Goal: Task Accomplishment & Management: Manage account settings

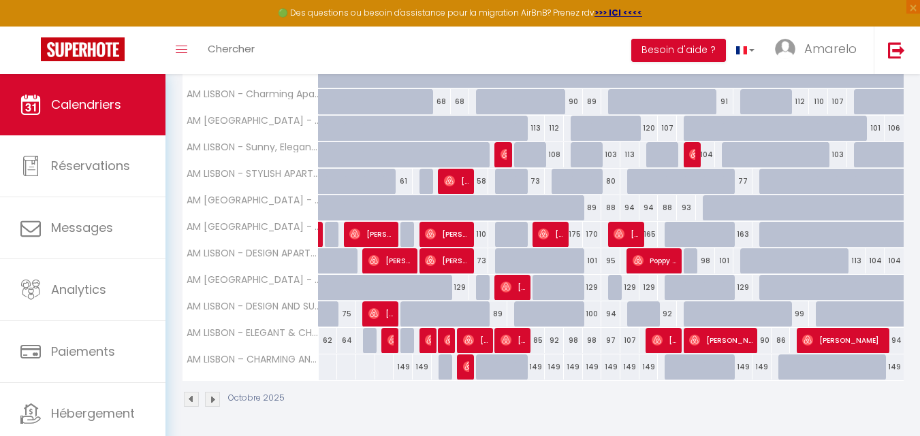
scroll to position [354, 0]
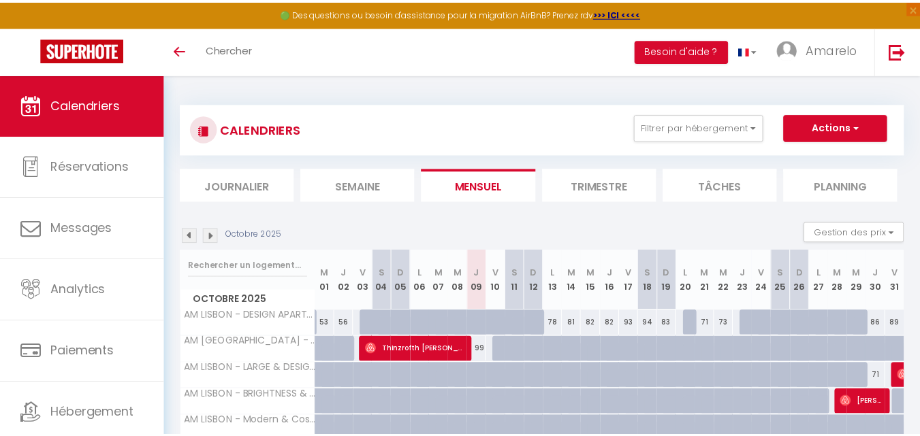
scroll to position [354, 0]
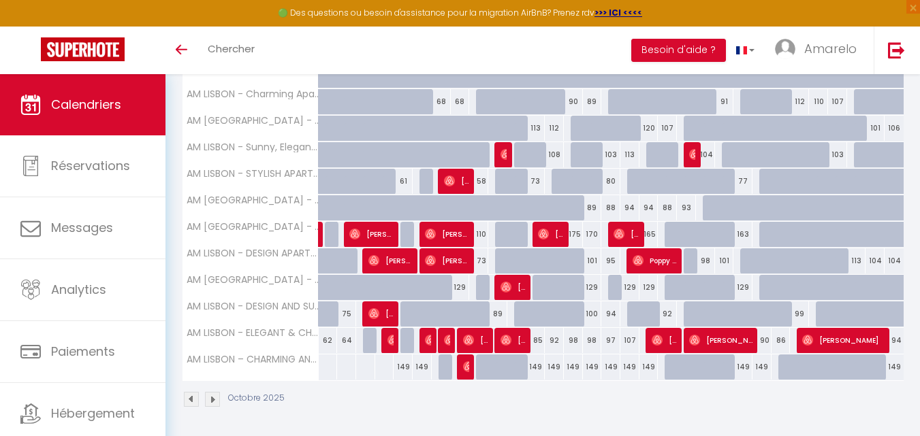
click at [497, 319] on div "89" at bounding box center [497, 314] width 19 height 25
type input "89"
type input "Ven 10 Octobre 2025"
type input "Sam 11 Octobre 2025"
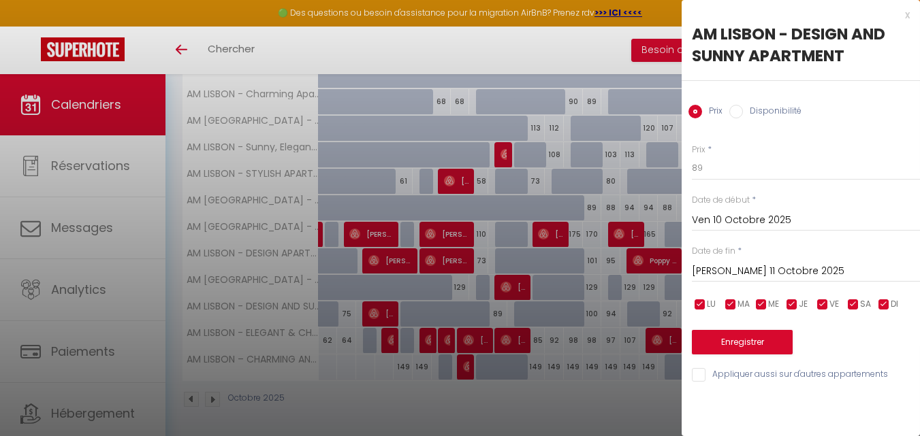
click at [766, 106] on label "Disponibilité" at bounding box center [772, 112] width 59 height 15
click at [743, 106] on input "Disponibilité" at bounding box center [736, 112] width 14 height 14
radio input "true"
radio input "false"
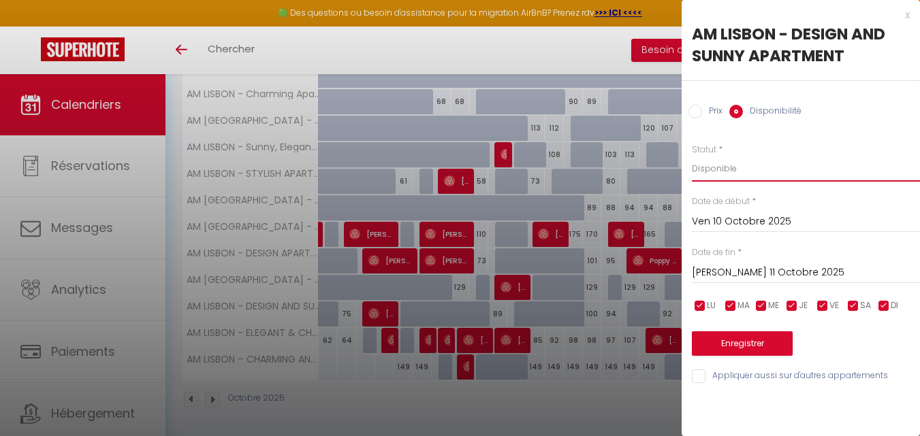
click at [763, 164] on select "Disponible Indisponible" at bounding box center [806, 169] width 228 height 26
select select "0"
click at [692, 156] on select "Disponible Indisponible" at bounding box center [806, 169] width 228 height 26
click at [755, 338] on button "Enregistrer" at bounding box center [742, 344] width 101 height 25
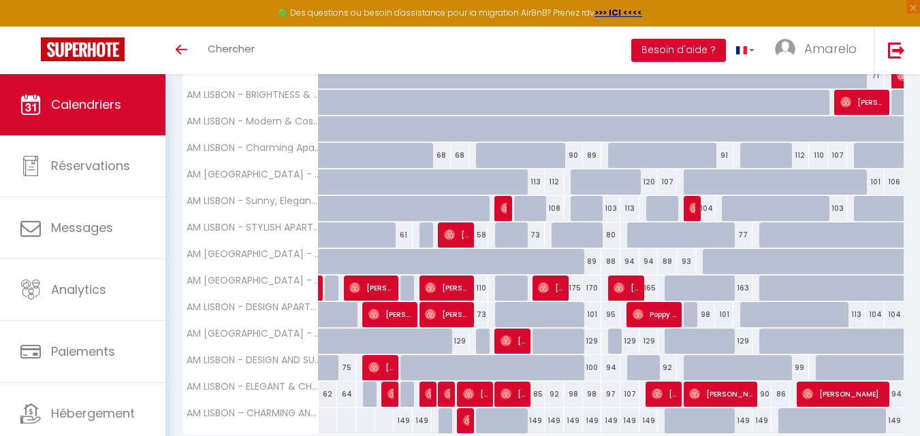
scroll to position [308, 0]
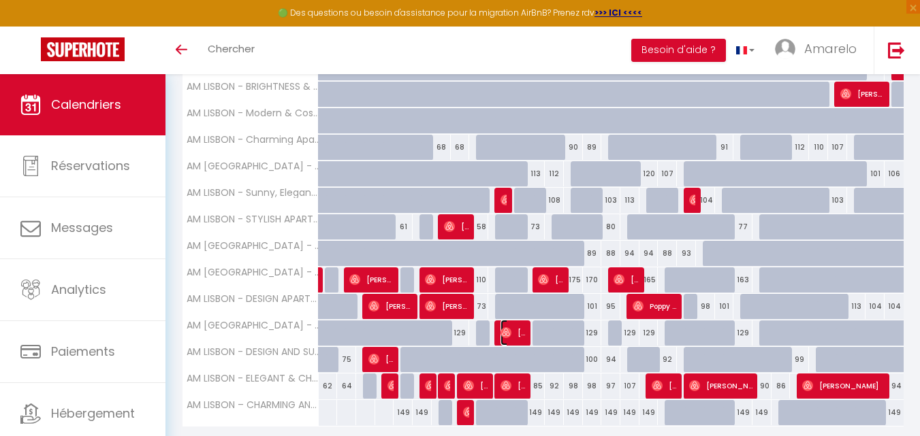
click at [521, 323] on span "João Monteiro" at bounding box center [512, 333] width 25 height 26
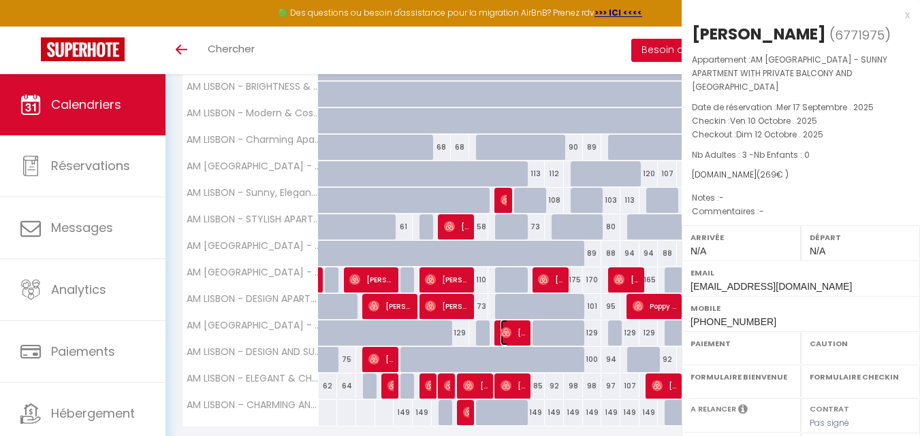
select select "OK"
select select "0"
select select "1"
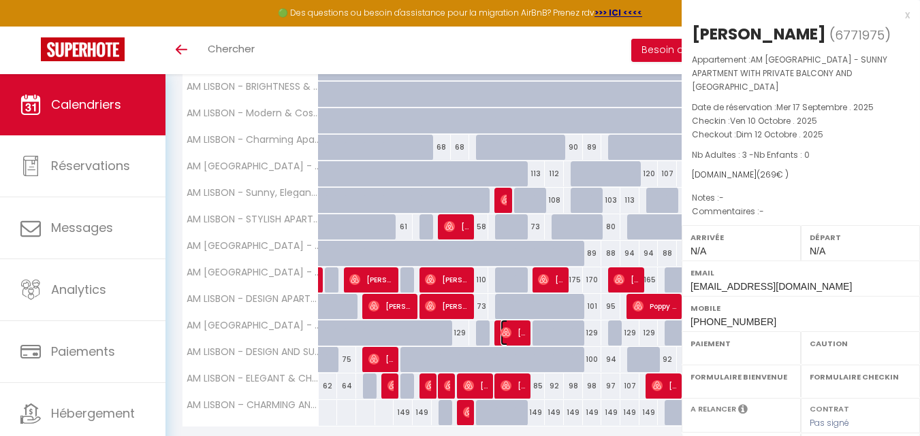
select select
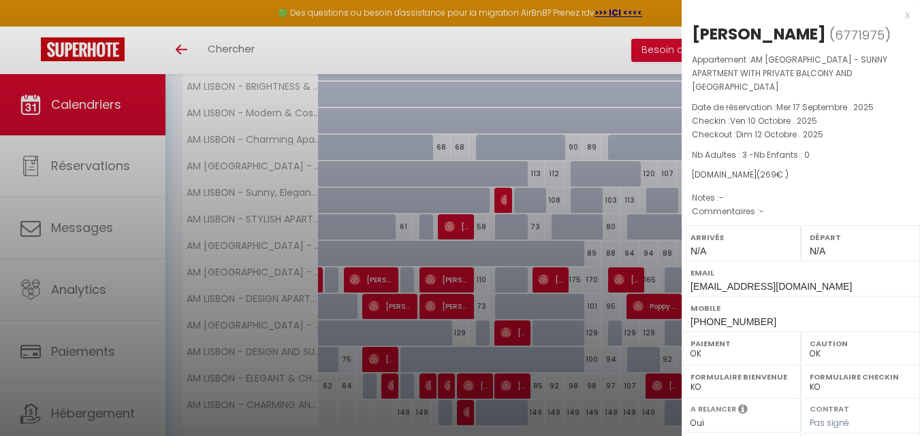
click at [521, 323] on div at bounding box center [460, 218] width 920 height 436
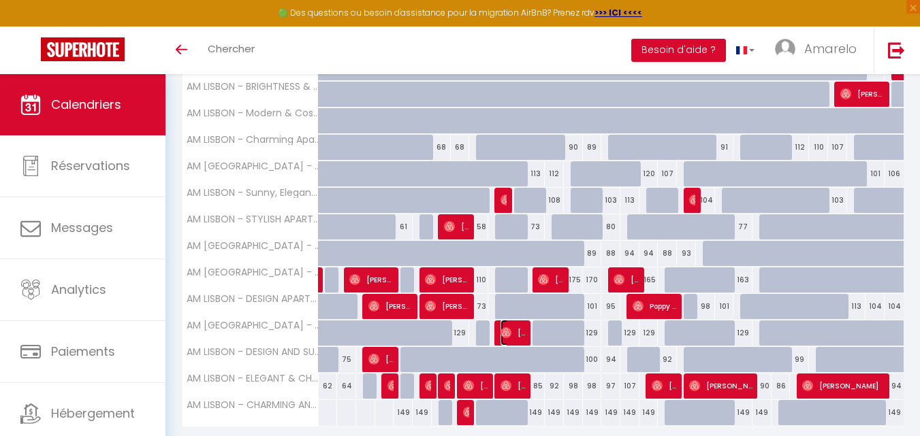
click at [521, 323] on span "João Monteiro" at bounding box center [512, 333] width 25 height 26
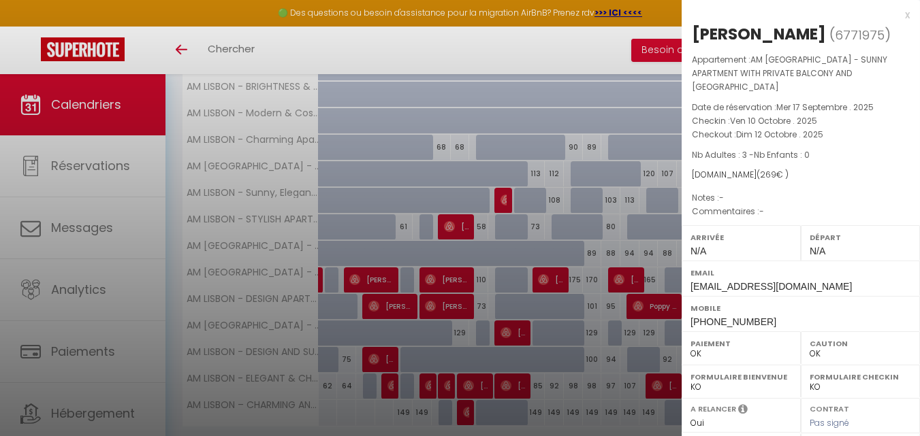
click at [521, 323] on div at bounding box center [460, 218] width 920 height 436
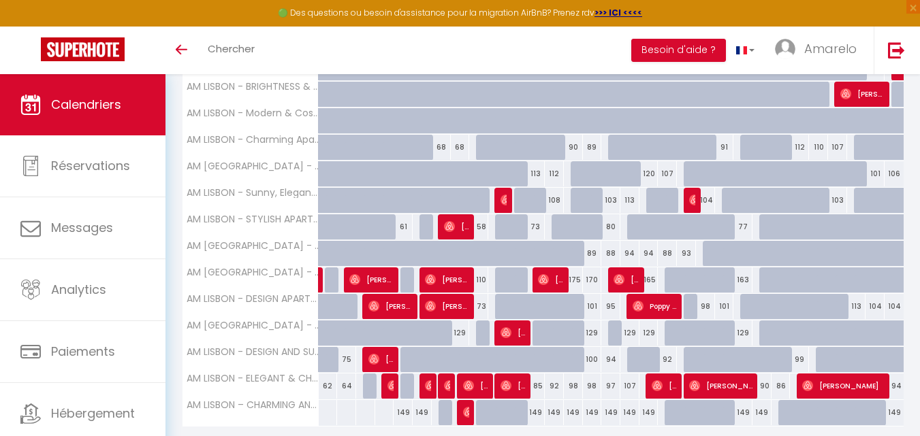
scroll to position [0, 0]
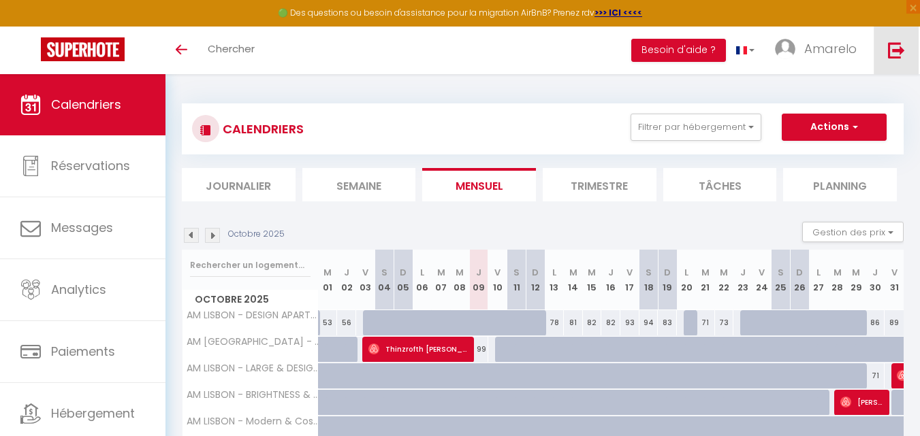
click at [894, 60] on link at bounding box center [896, 51] width 45 height 48
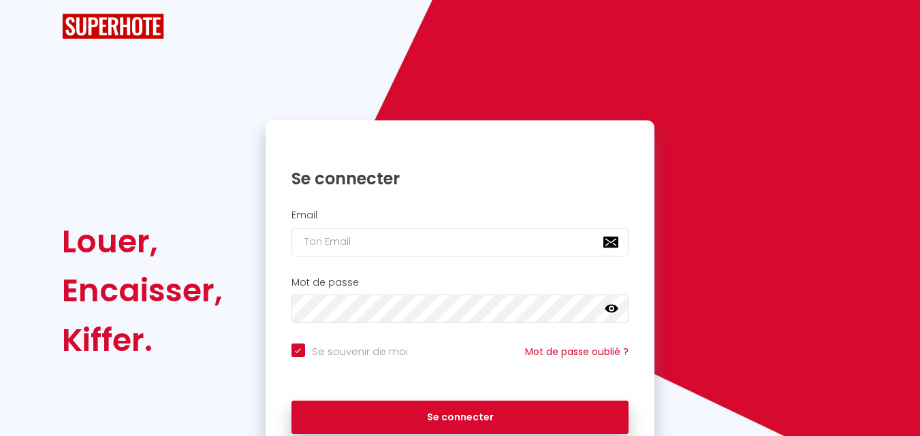
checkbox input "true"
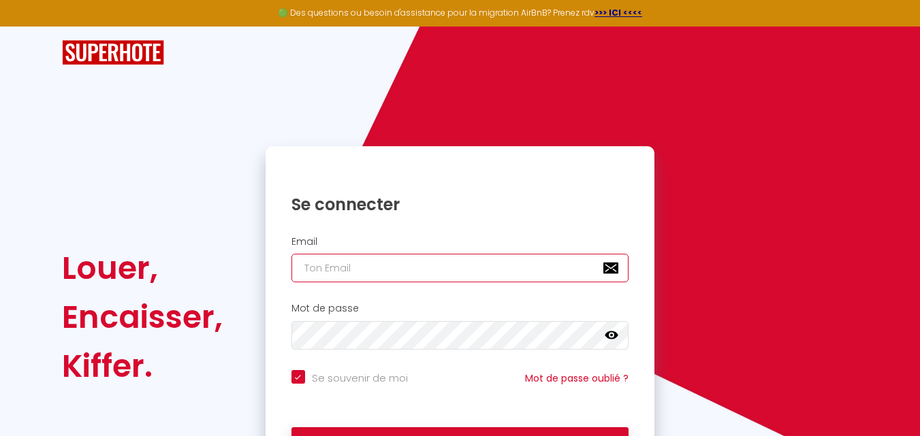
type input "Booking.amarelo@gmail.com"
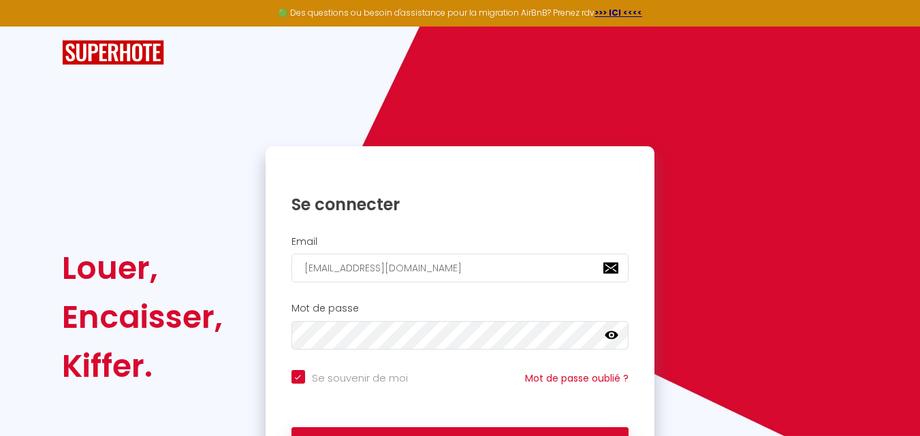
checkbox input "true"
drag, startPoint x: 527, startPoint y: 267, endPoint x: 520, endPoint y: 274, distance: 10.6
click at [527, 267] on input "Booking.amarelo@gmail.com" at bounding box center [460, 268] width 338 height 29
type input "[EMAIL_ADDRESS][DOMAIN_NAME]"
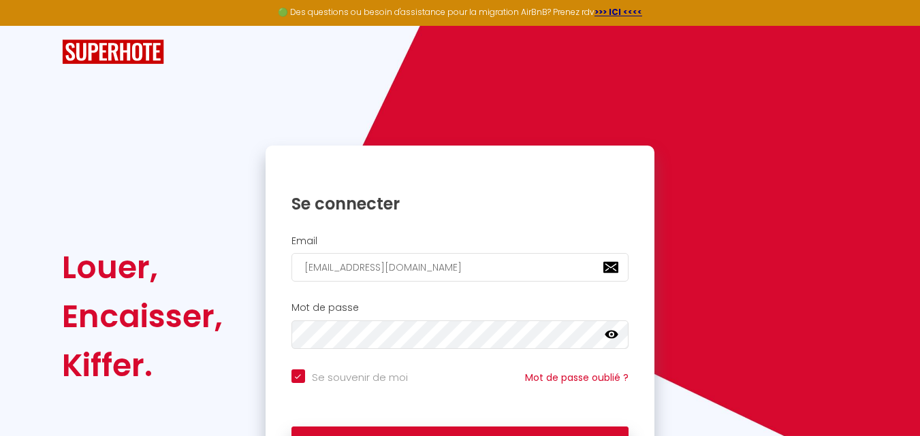
scroll to position [68, 0]
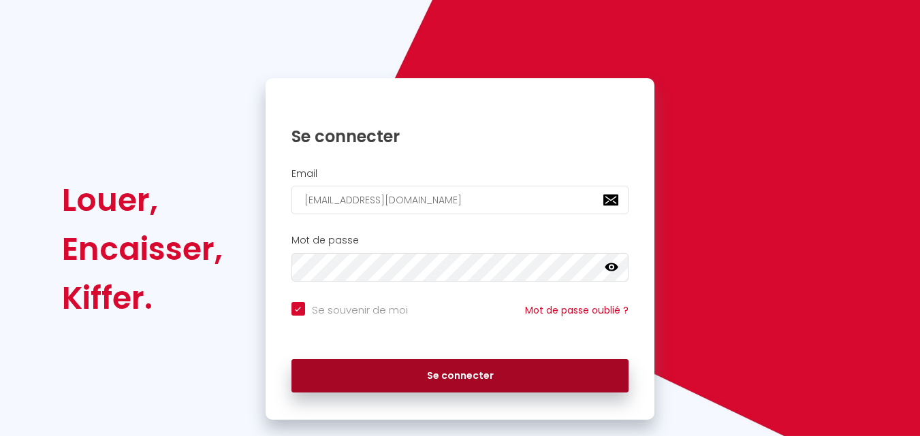
click at [501, 391] on button "Se connecter" at bounding box center [460, 377] width 338 height 34
checkbox input "true"
click at [501, 391] on div "Se connecter" at bounding box center [461, 373] width 390 height 41
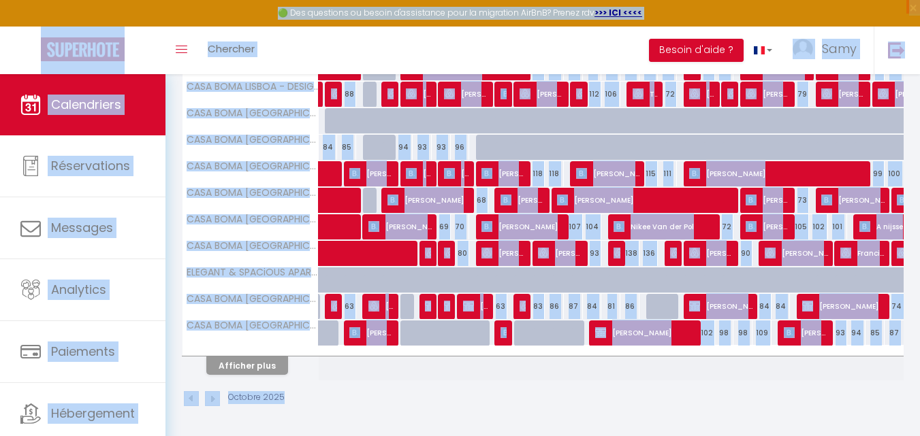
scroll to position [495, 0]
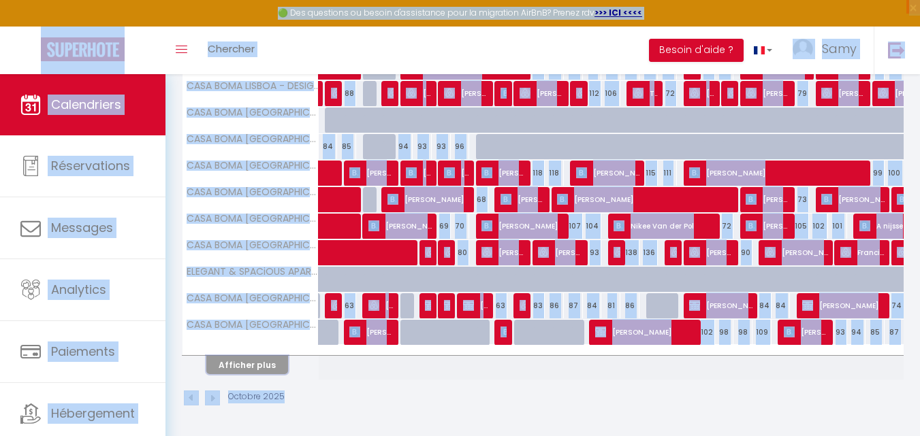
click at [270, 366] on button "Afficher plus" at bounding box center [247, 365] width 82 height 18
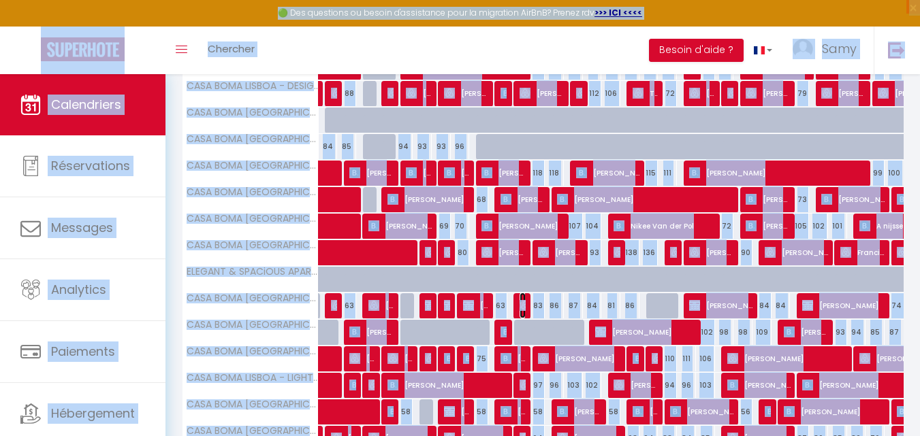
click at [526, 315] on span "[PERSON_NAME] [PERSON_NAME] [PERSON_NAME]" at bounding box center [523, 306] width 6 height 26
select select "OK"
select select "0"
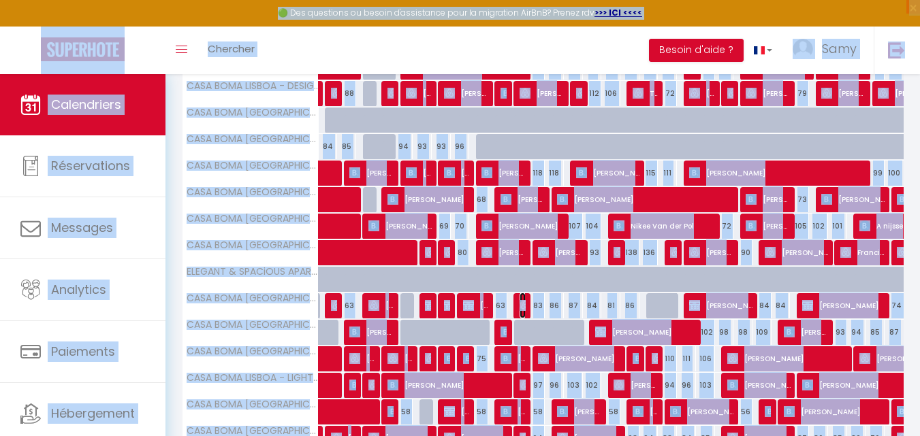
select select "1"
select select
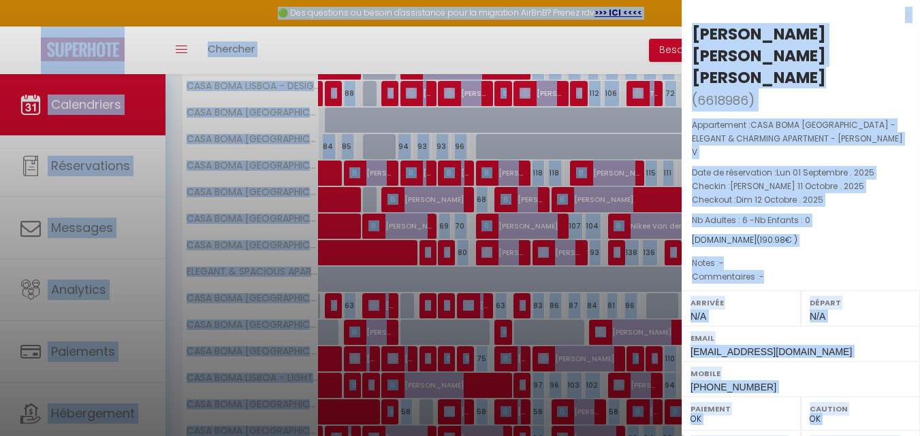
click at [526, 315] on div at bounding box center [460, 218] width 920 height 436
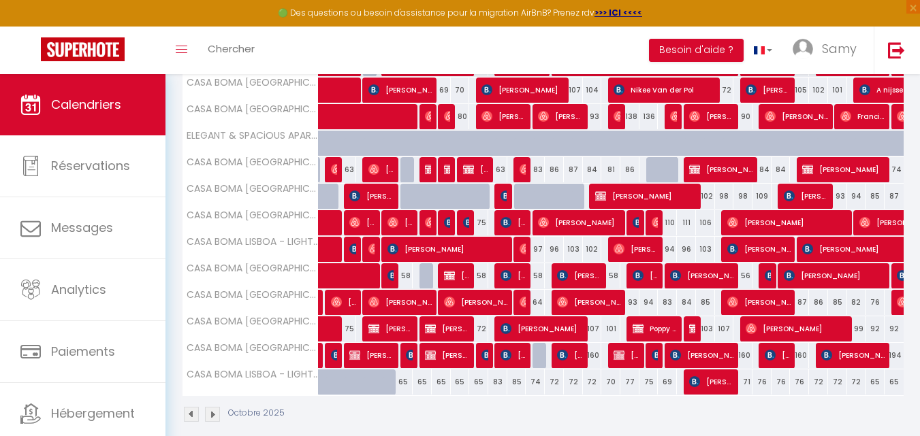
scroll to position [648, 0]
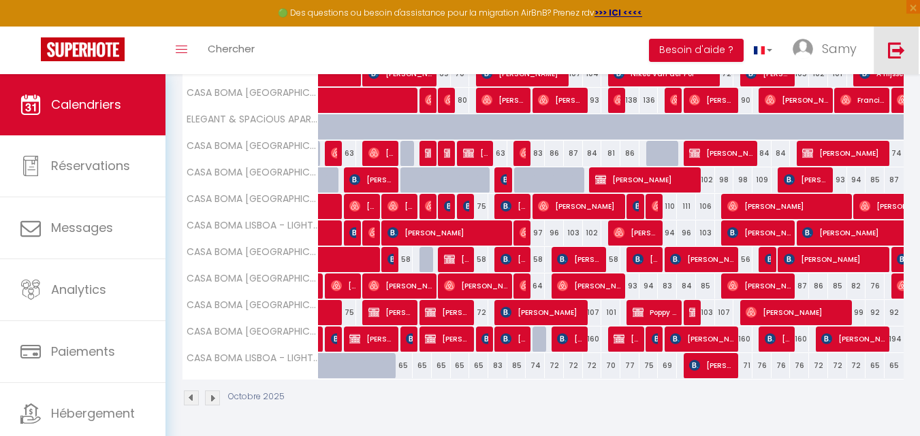
click at [908, 62] on link at bounding box center [896, 51] width 45 height 48
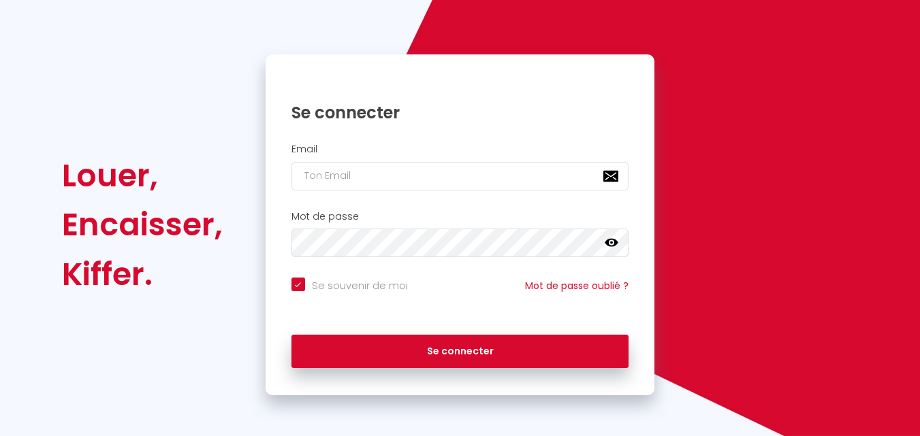
checkbox input "true"
type input "[EMAIL_ADDRESS][DOMAIN_NAME]"
checkbox input "true"
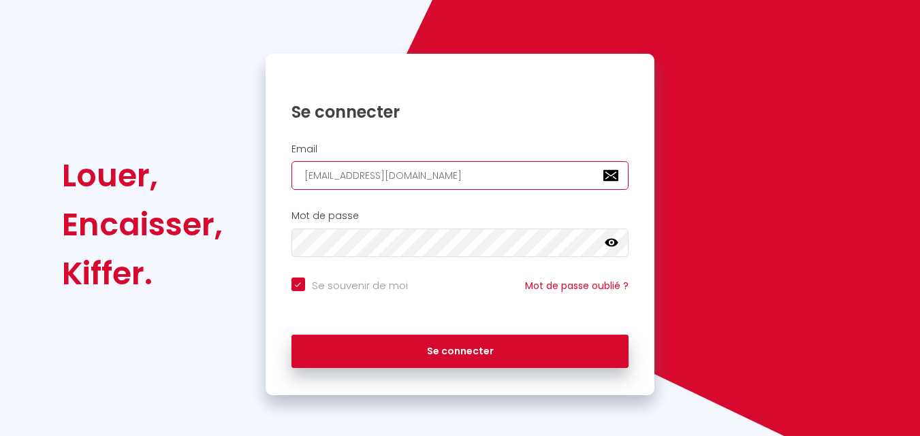
click at [522, 161] on input "[EMAIL_ADDRESS][DOMAIN_NAME]" at bounding box center [460, 175] width 338 height 29
type input "Booking.amarelo@gmail.com"
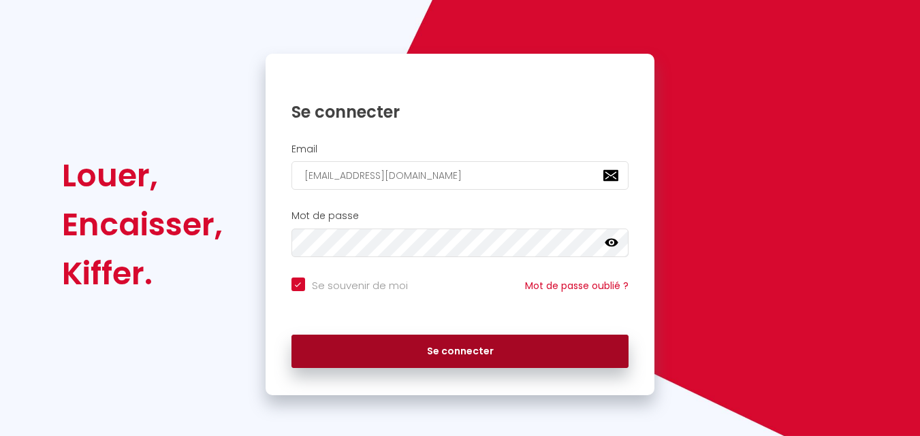
click at [492, 347] on button "Se connecter" at bounding box center [460, 352] width 338 height 34
checkbox input "true"
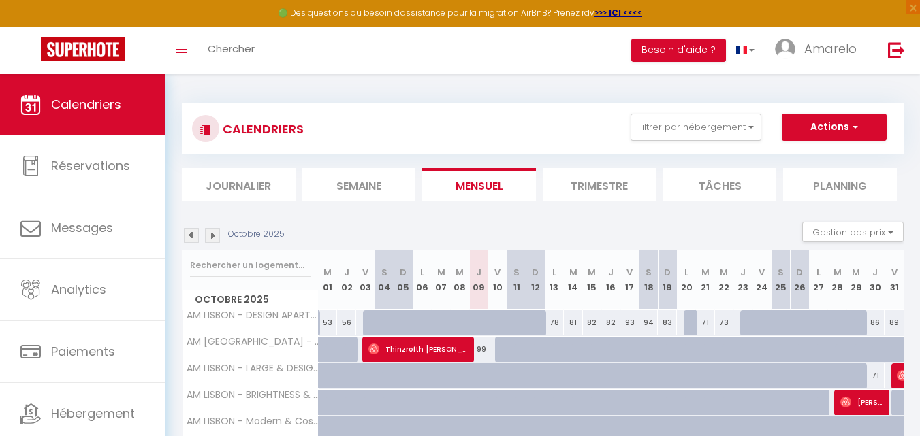
scroll to position [355, 0]
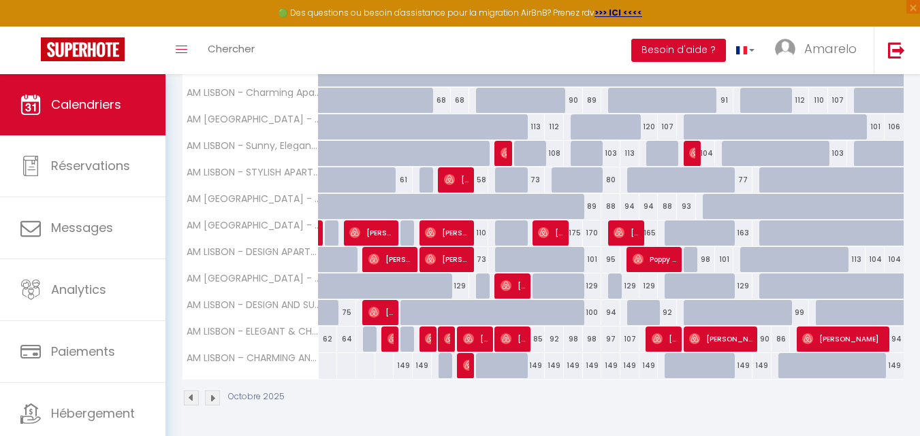
drag, startPoint x: 494, startPoint y: 228, endPoint x: 526, endPoint y: 234, distance: 32.6
click at [526, 234] on tr "AM LISBON - UNIQUE APARTMENT WITH SWIMMING POOL - MARVILA I 171 Pedro Salvador …" at bounding box center [543, 233] width 722 height 27
click at [479, 227] on div "110" at bounding box center [478, 233] width 19 height 25
type input "110"
type input "Jeu 09 Octobre 2025"
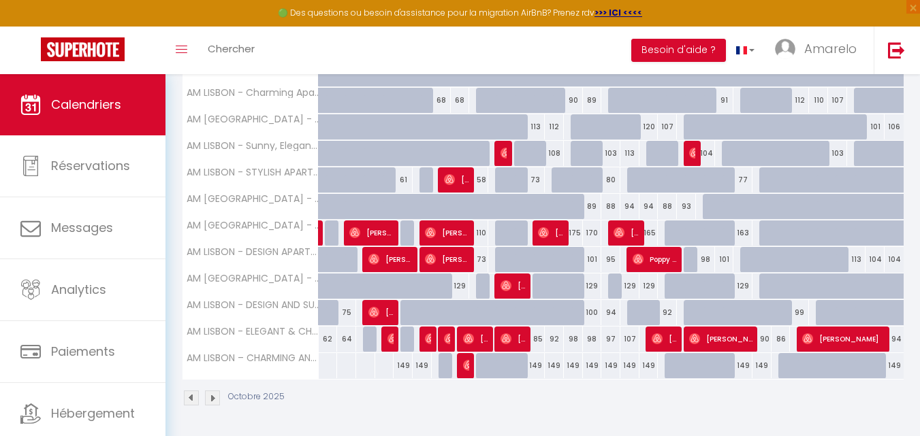
type input "Ven 10 Octobre 2025"
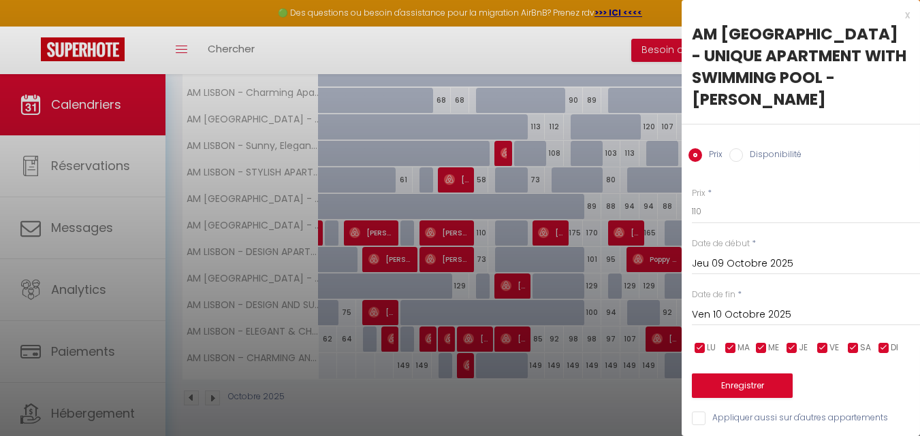
click at [771, 157] on label "Disponibilité" at bounding box center [772, 155] width 59 height 15
click at [743, 157] on input "Disponibilité" at bounding box center [736, 155] width 14 height 14
radio input "true"
radio input "false"
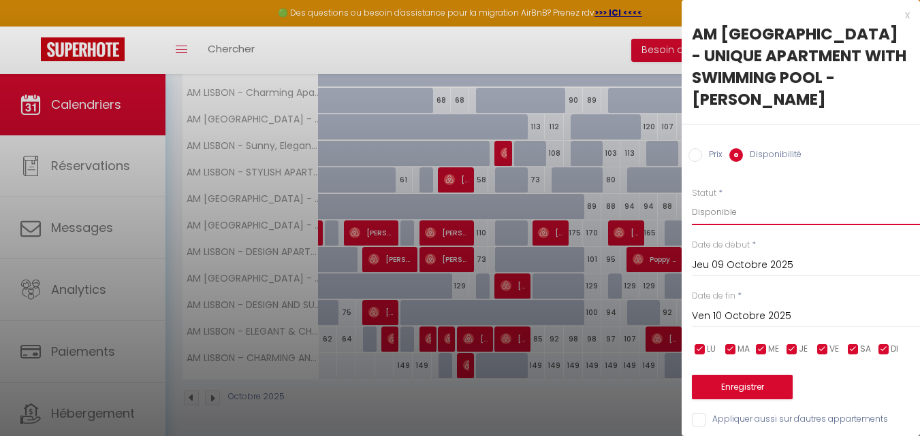
click at [763, 212] on select "Disponible Indisponible" at bounding box center [806, 213] width 228 height 26
select select "0"
click at [692, 200] on select "Disponible Indisponible" at bounding box center [806, 213] width 228 height 26
click at [755, 387] on button "Enregistrer" at bounding box center [742, 387] width 101 height 25
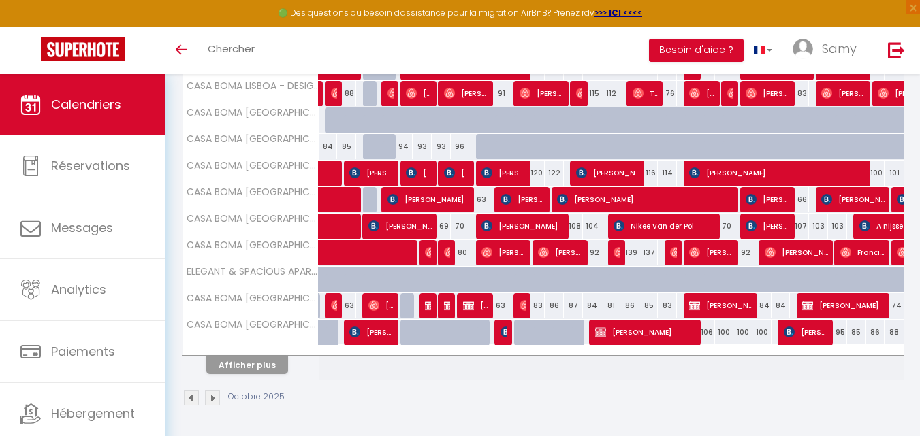
scroll to position [454, 0]
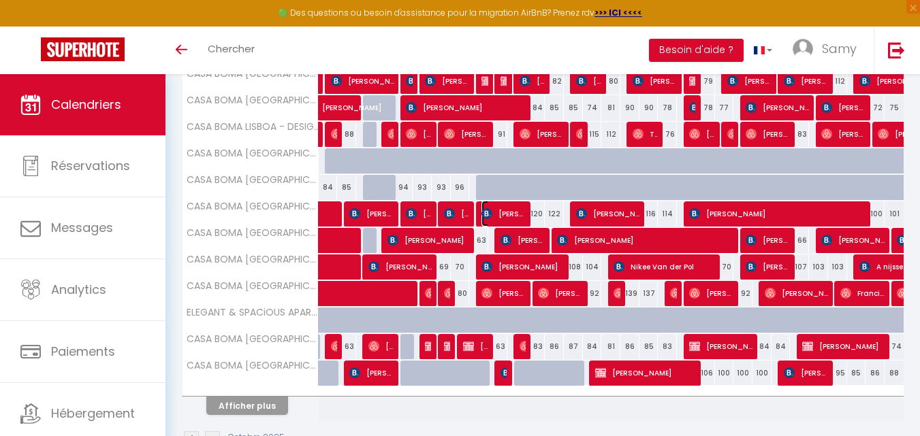
click at [503, 221] on span "[PERSON_NAME]" at bounding box center [503, 214] width 44 height 26
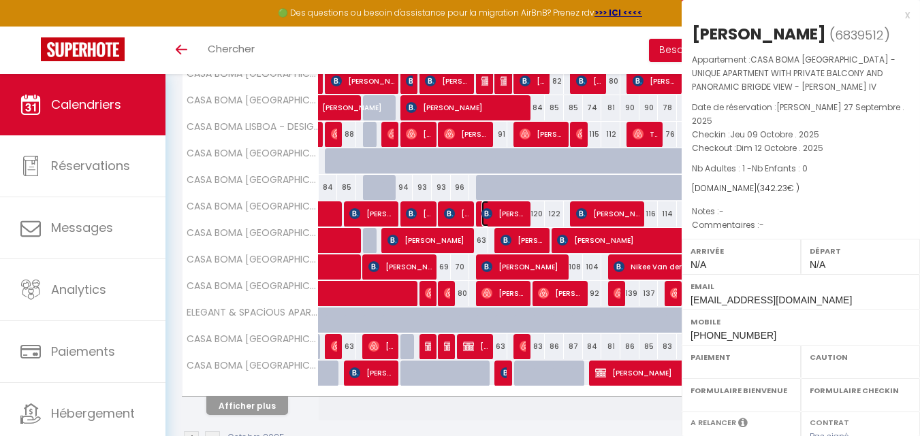
select select "OK"
select select "KO"
select select "0"
select select "1"
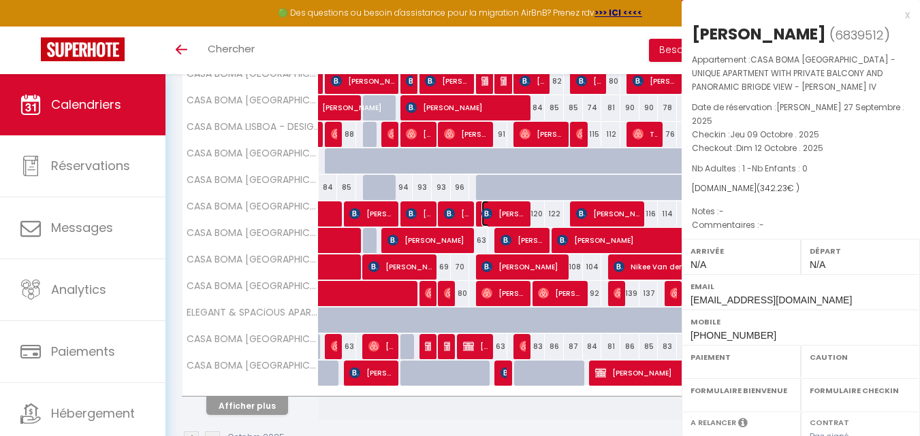
select select
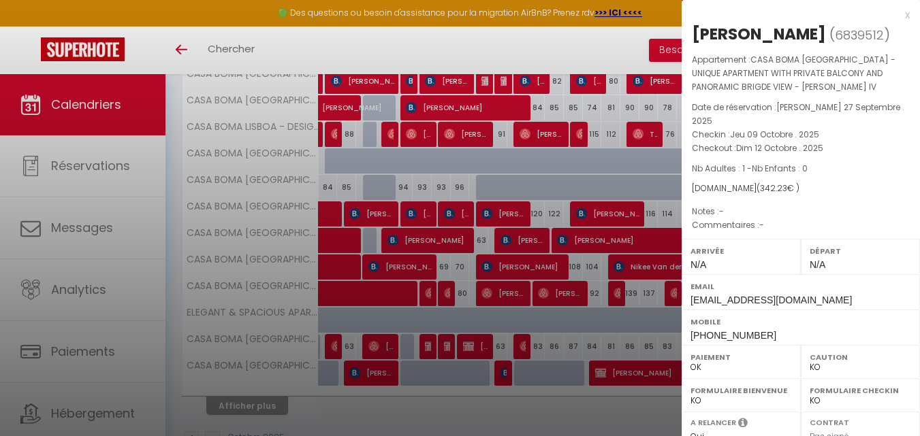
click at [503, 221] on div at bounding box center [460, 218] width 920 height 436
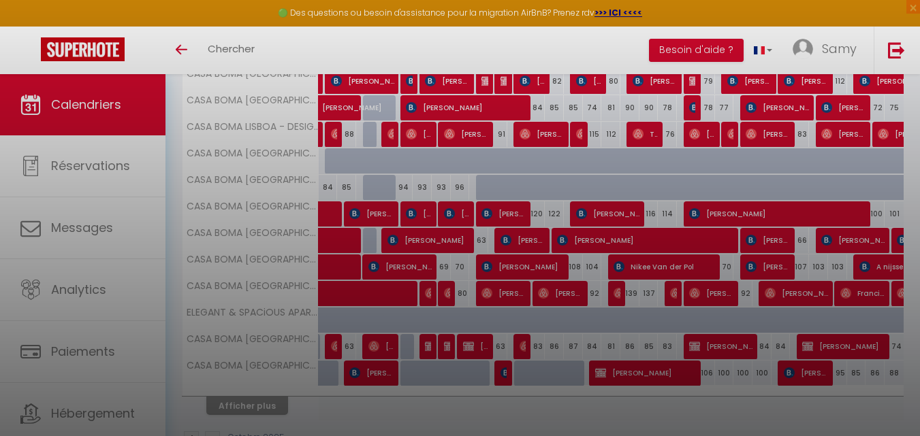
scroll to position [372, 0]
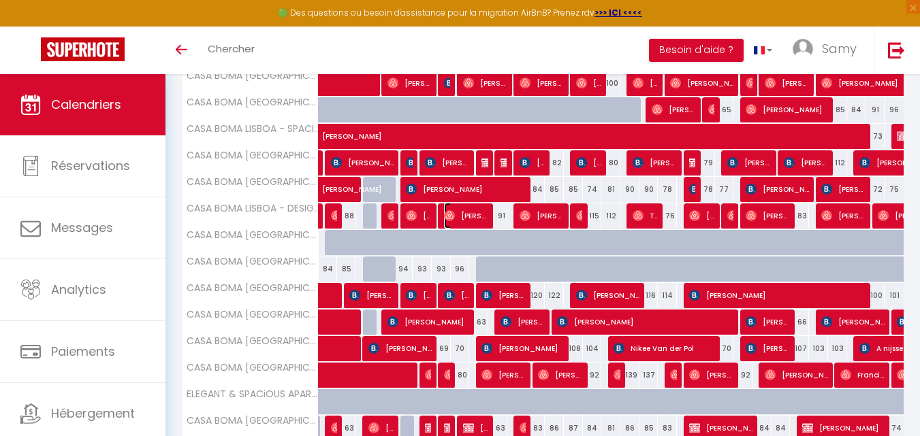
click at [484, 223] on span "[PERSON_NAME]" at bounding box center [466, 216] width 44 height 26
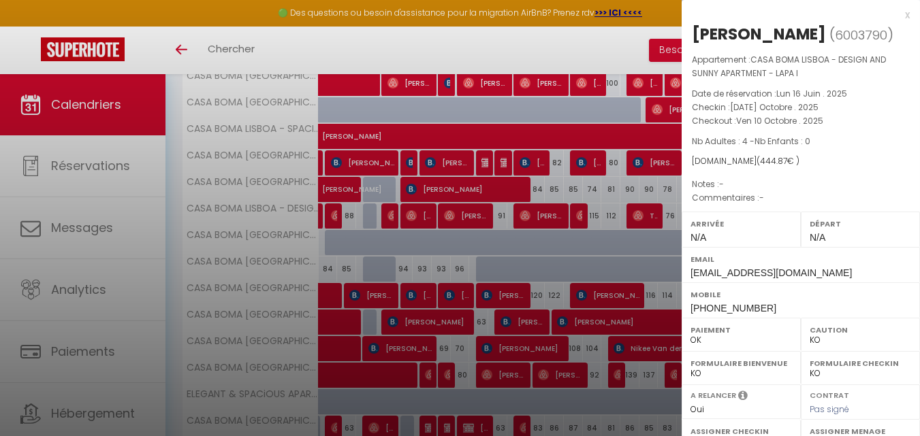
click at [484, 223] on div at bounding box center [460, 218] width 920 height 436
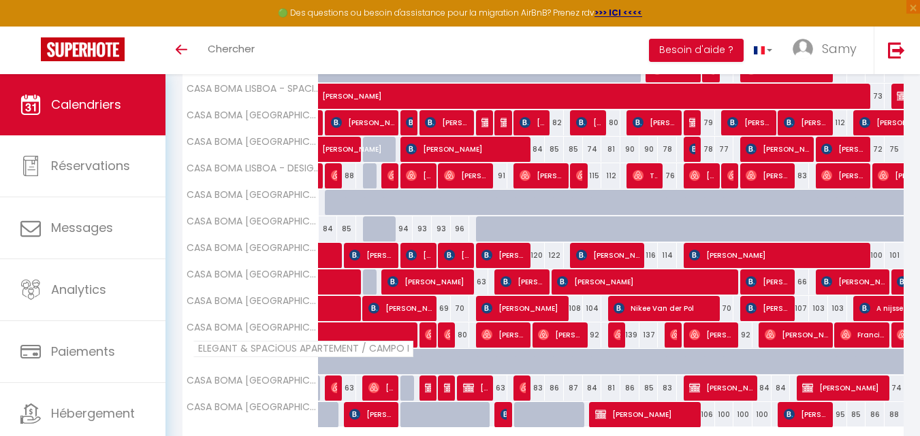
scroll to position [431, 0]
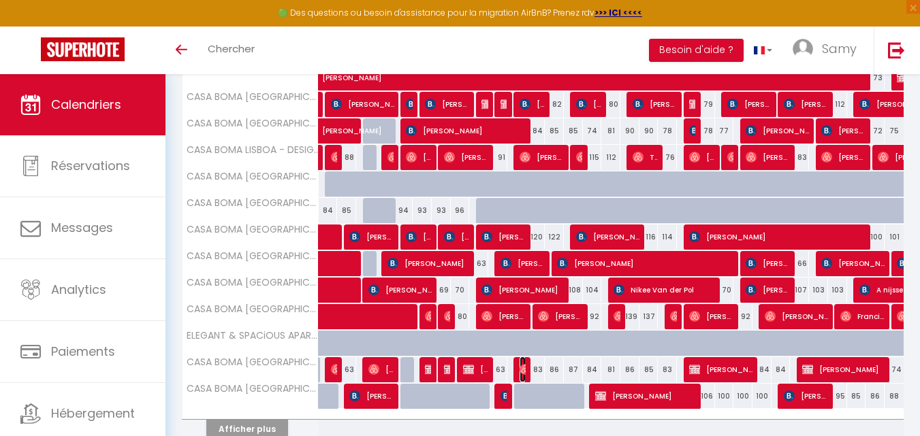
click at [522, 366] on img at bounding box center [525, 369] width 11 height 11
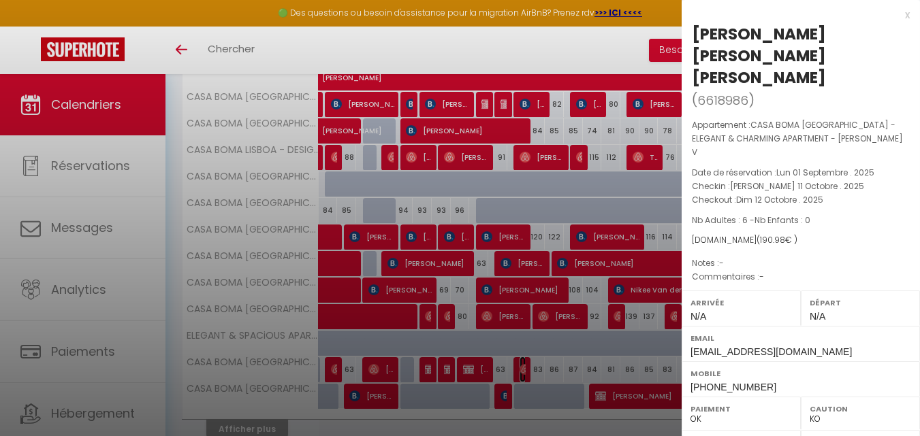
select select "OK"
click at [522, 366] on div at bounding box center [460, 218] width 920 height 436
